Goal: Task Accomplishment & Management: Manage account settings

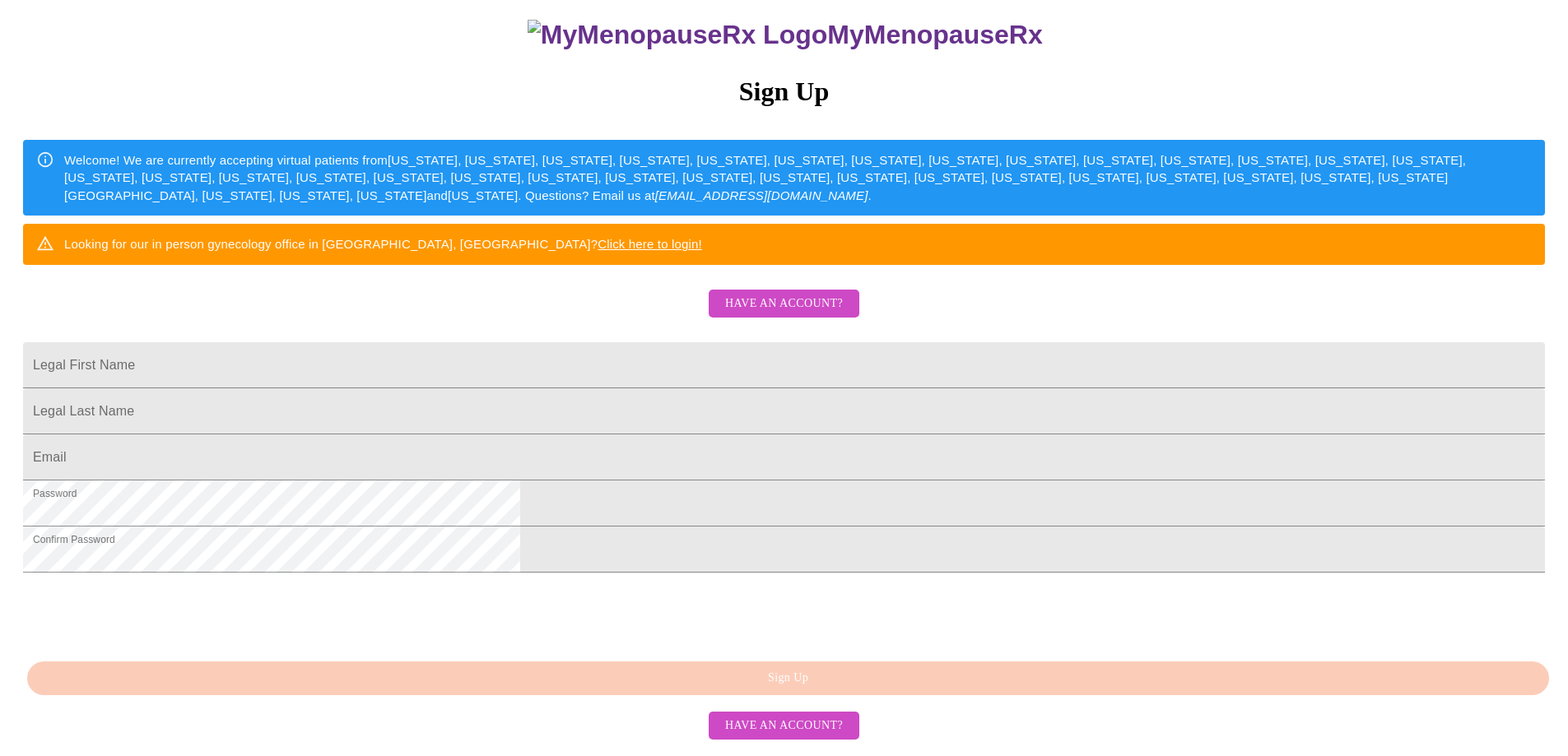
scroll to position [301, 0]
click at [735, 342] on input "Legal First Name" at bounding box center [784, 365] width 1521 height 46
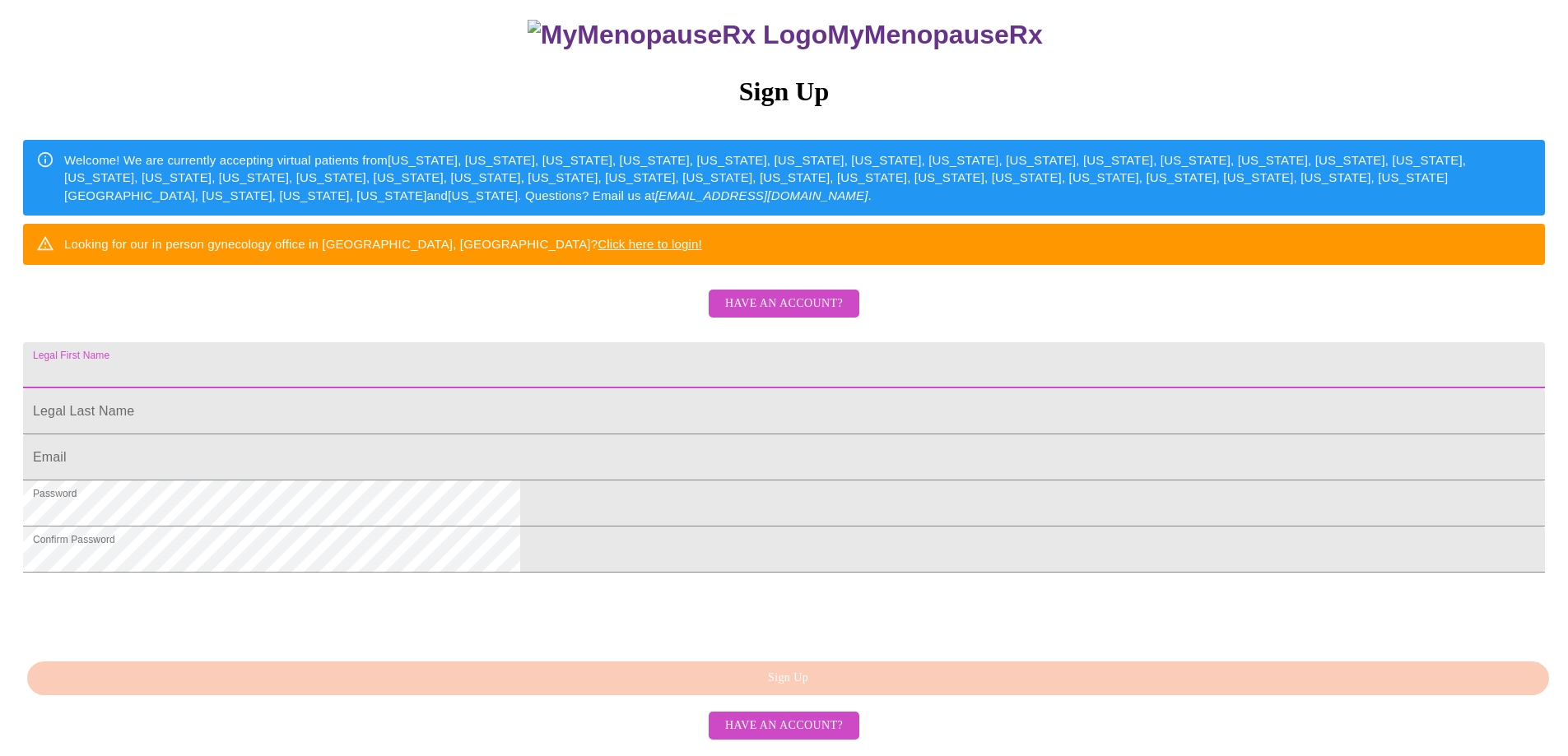
click at [817, 200] on div "MyMenopauseRx Sign Up Welcome! We are currently accepting virtual patients from…" at bounding box center [783, 371] width 1554 height 756
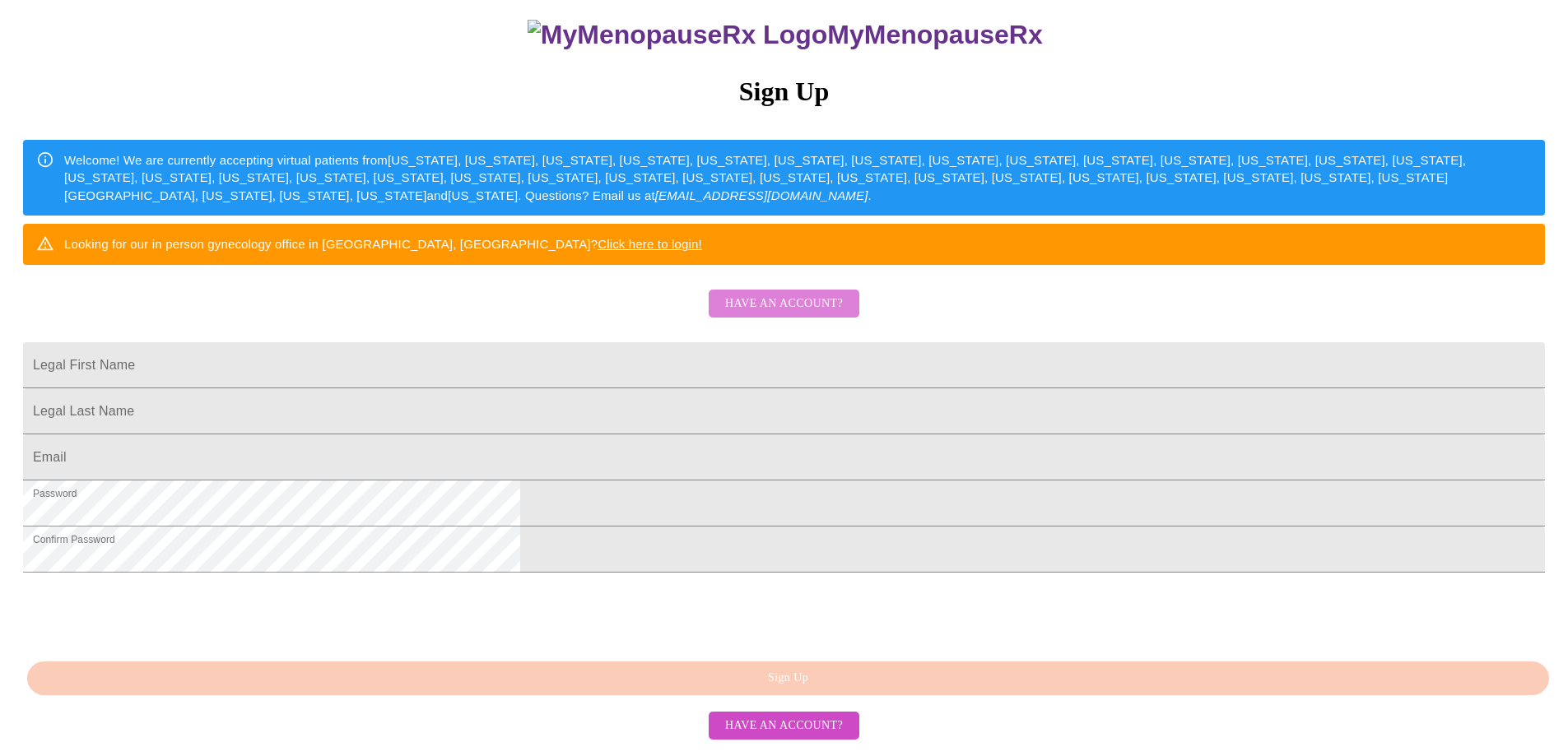
click at [817, 294] on span "Have an account?" at bounding box center [784, 304] width 118 height 20
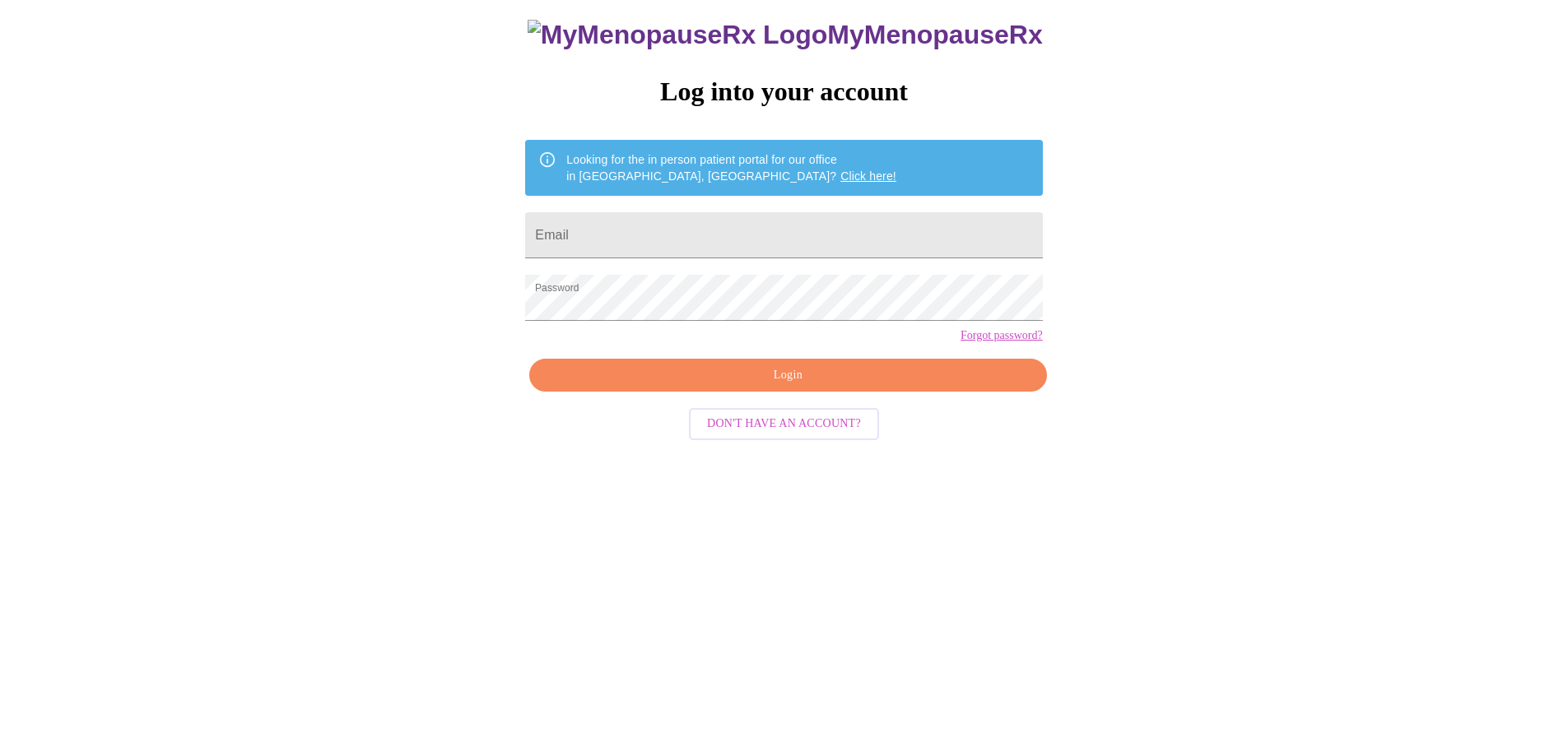
scroll to position [17, 0]
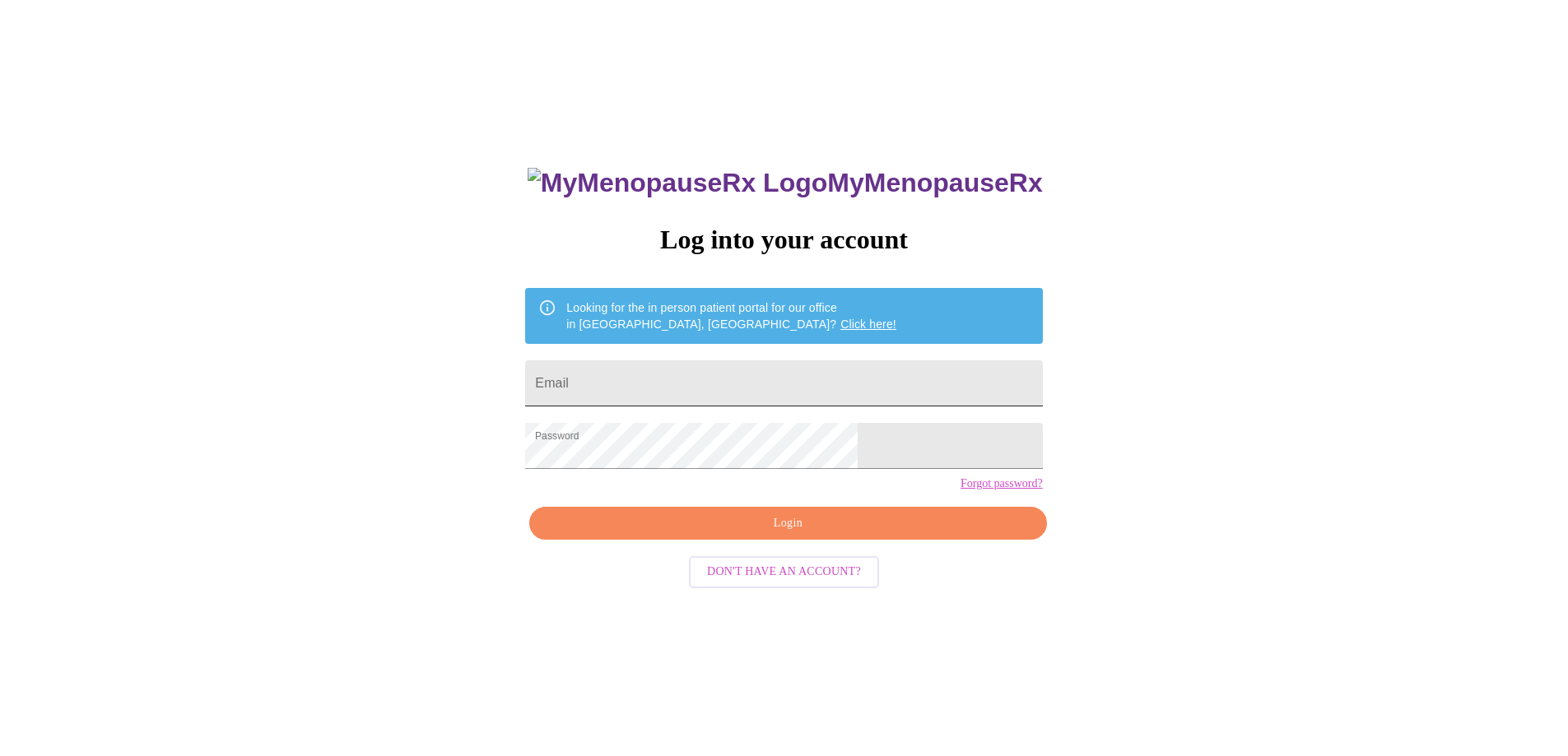
click at [781, 364] on input "Email" at bounding box center [784, 384] width 517 height 46
click at [875, 373] on input "Email" at bounding box center [784, 384] width 517 height 46
type input "[EMAIL_ADDRESS][DOMAIN_NAME]"
click at [783, 534] on span "Login" at bounding box center [787, 524] width 479 height 20
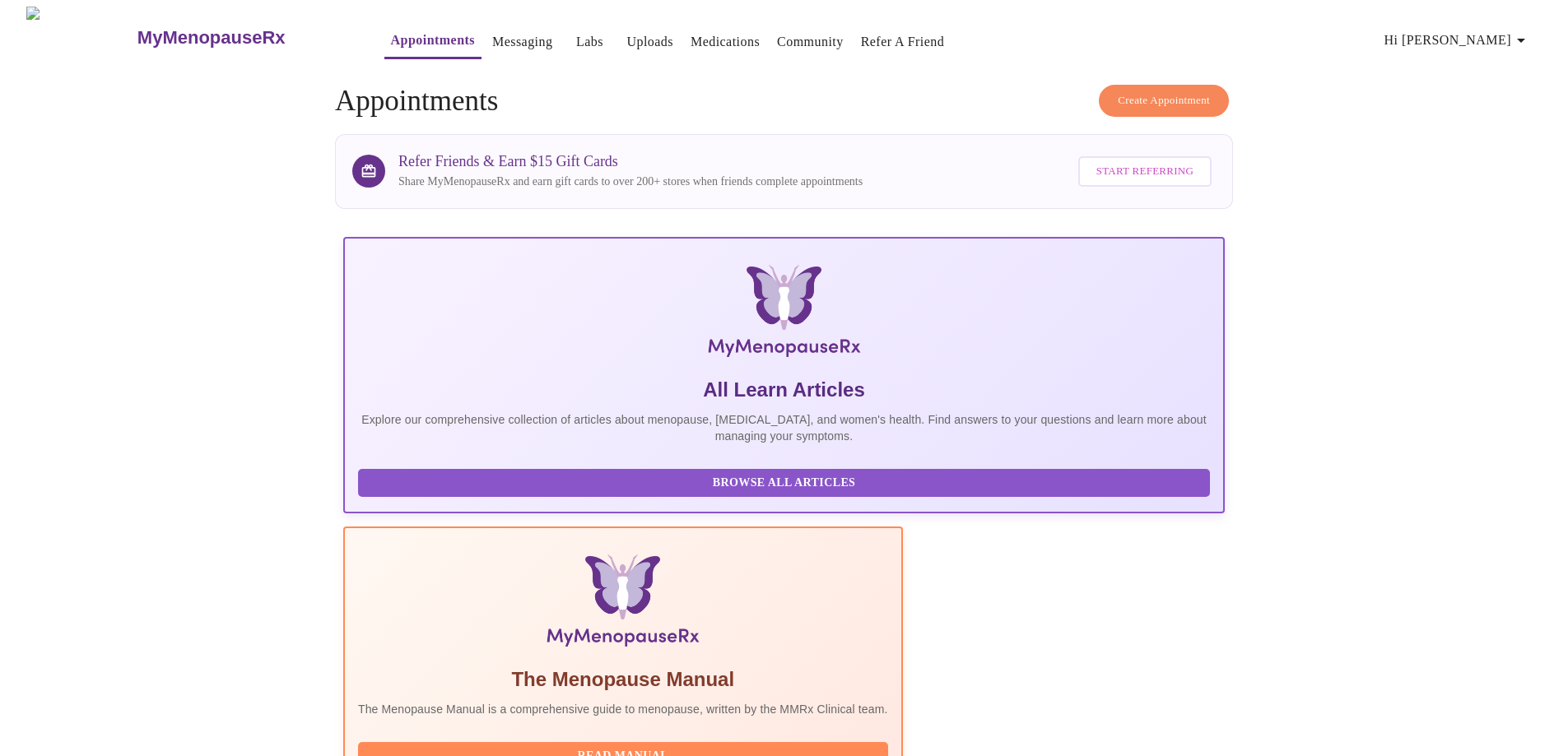
click at [1496, 35] on span "Hi [PERSON_NAME]" at bounding box center [1457, 40] width 147 height 23
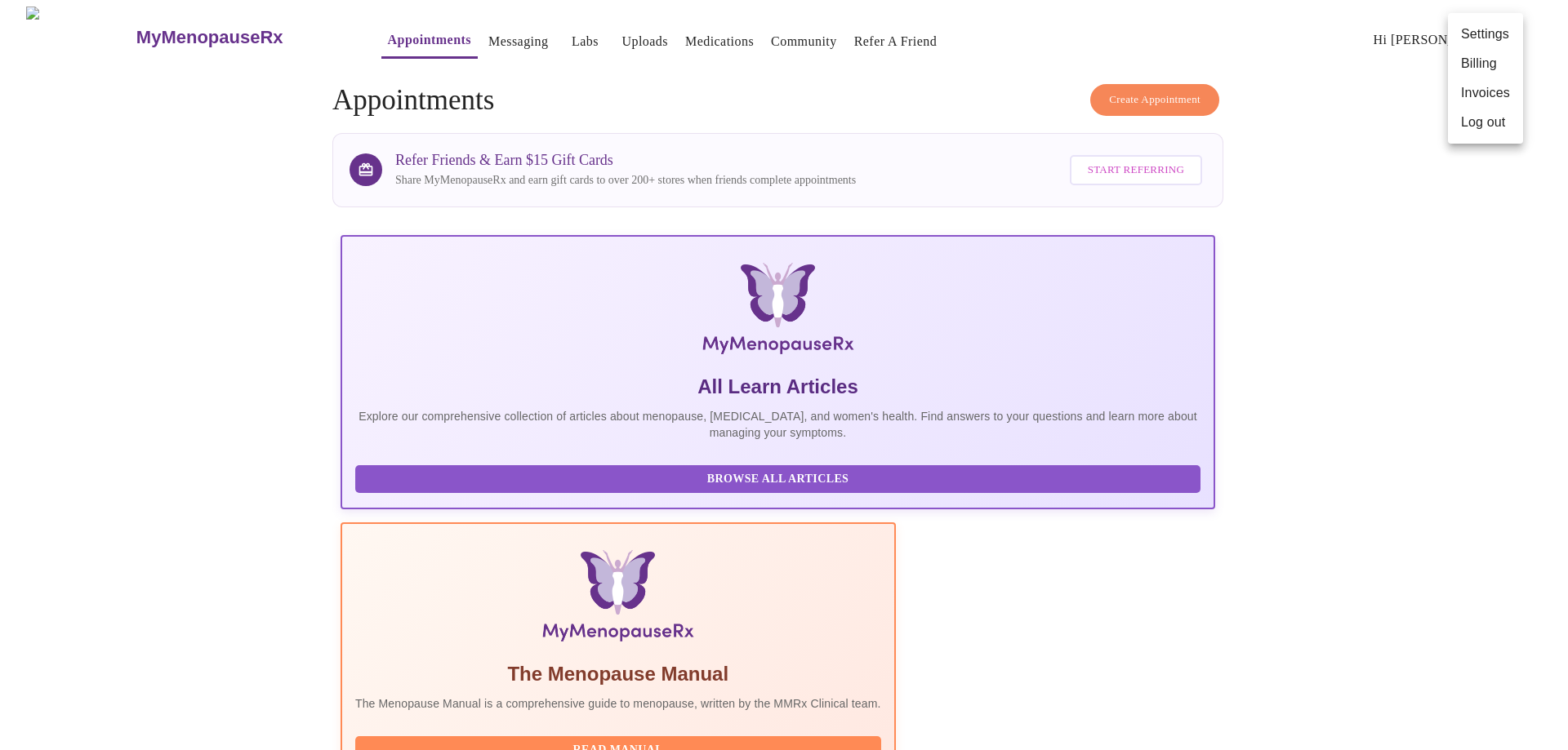
click at [1404, 357] on div at bounding box center [784, 375] width 1568 height 750
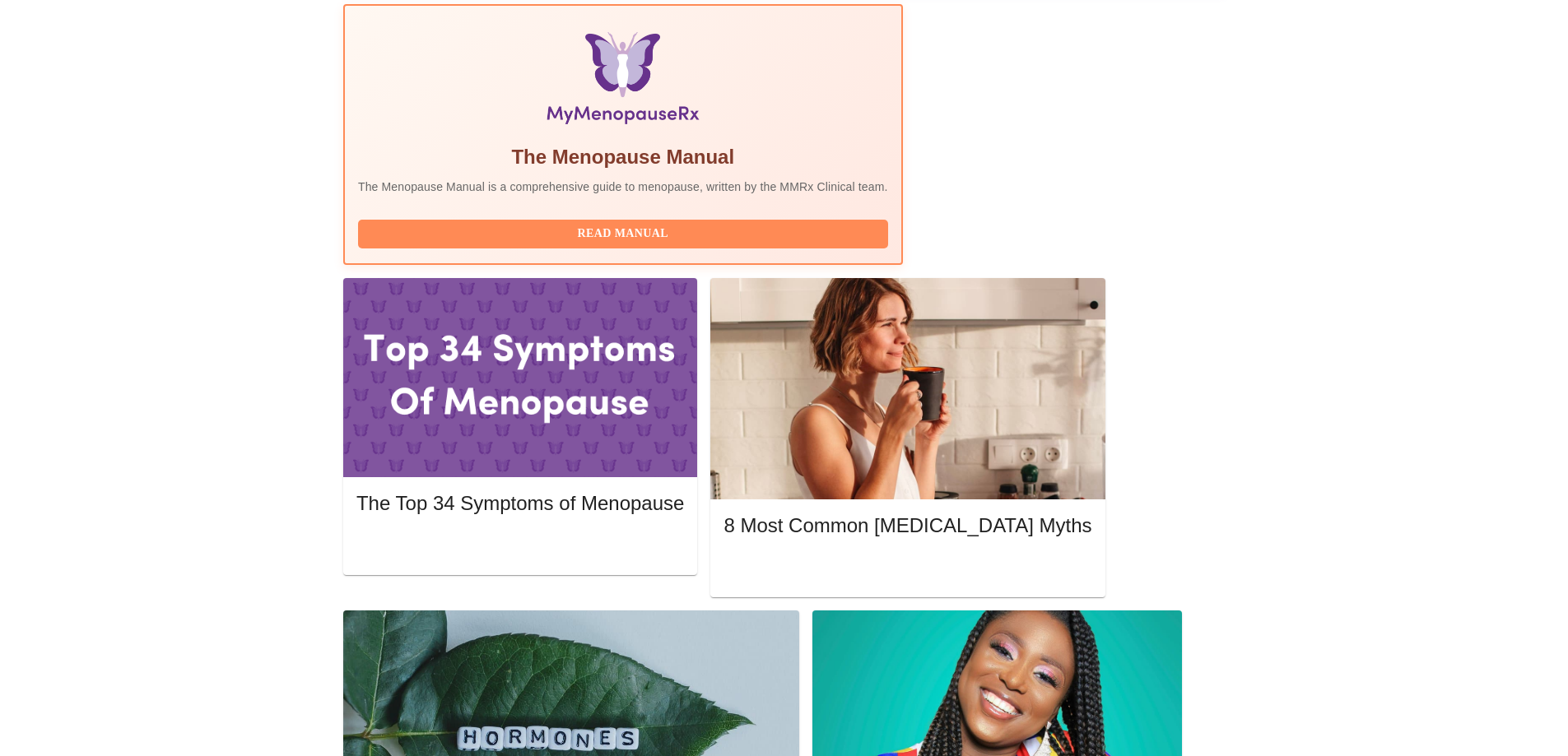
scroll to position [684, 0]
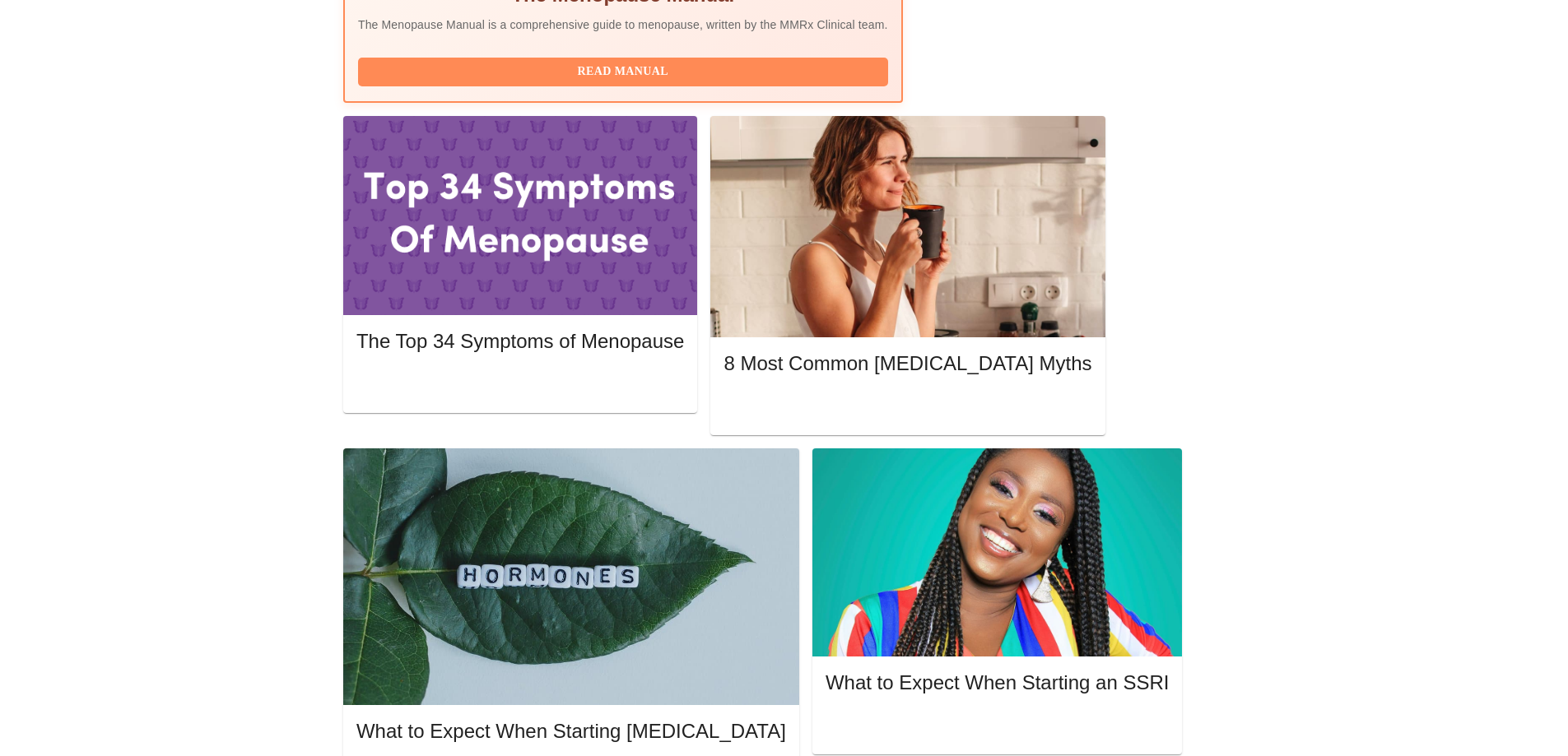
drag, startPoint x: 662, startPoint y: 253, endPoint x: 915, endPoint y: 245, distance: 253.1
copy span "[PERSON_NAME], MD, FACOG"
